Goal: Navigation & Orientation: Find specific page/section

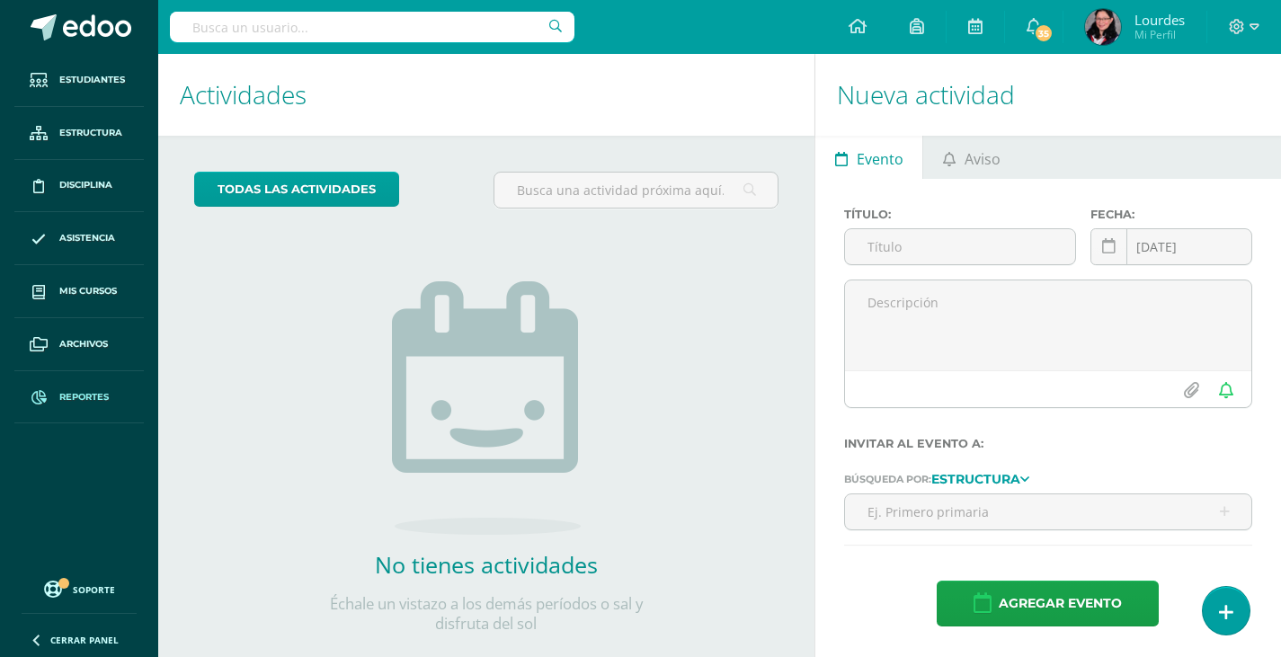
click at [85, 397] on span "Reportes" at bounding box center [83, 397] width 49 height 14
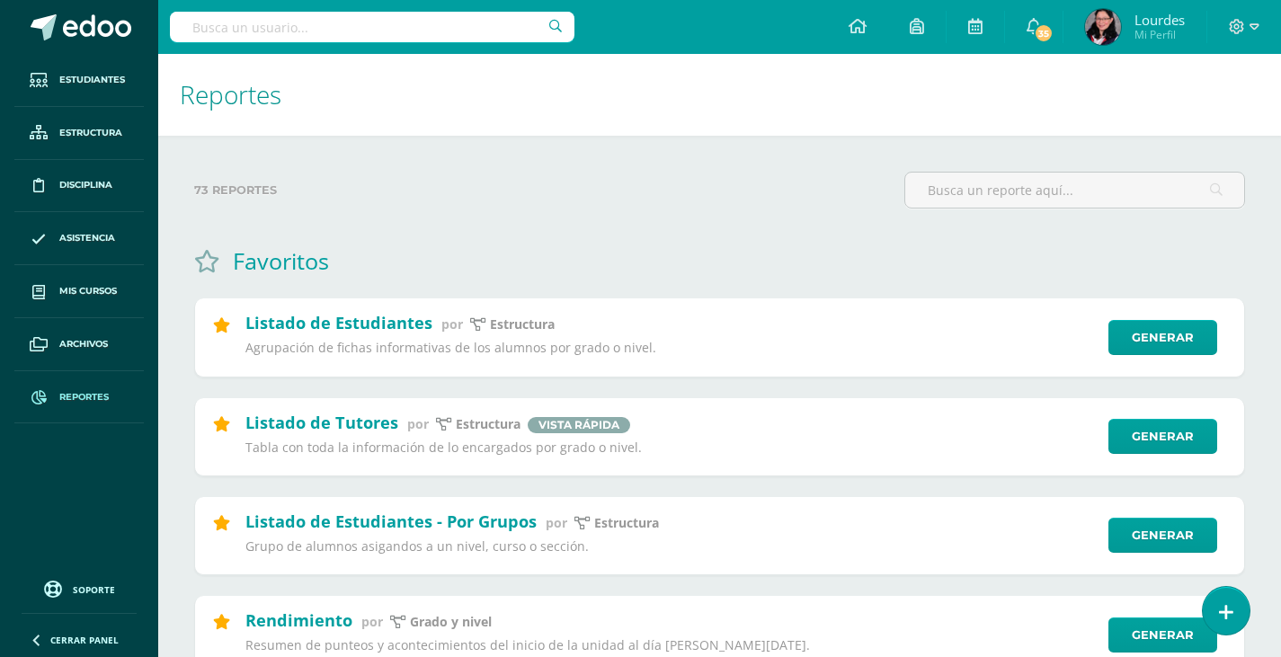
click at [83, 350] on span "Archivos" at bounding box center [83, 344] width 49 height 14
